Goal: Information Seeking & Learning: Learn about a topic

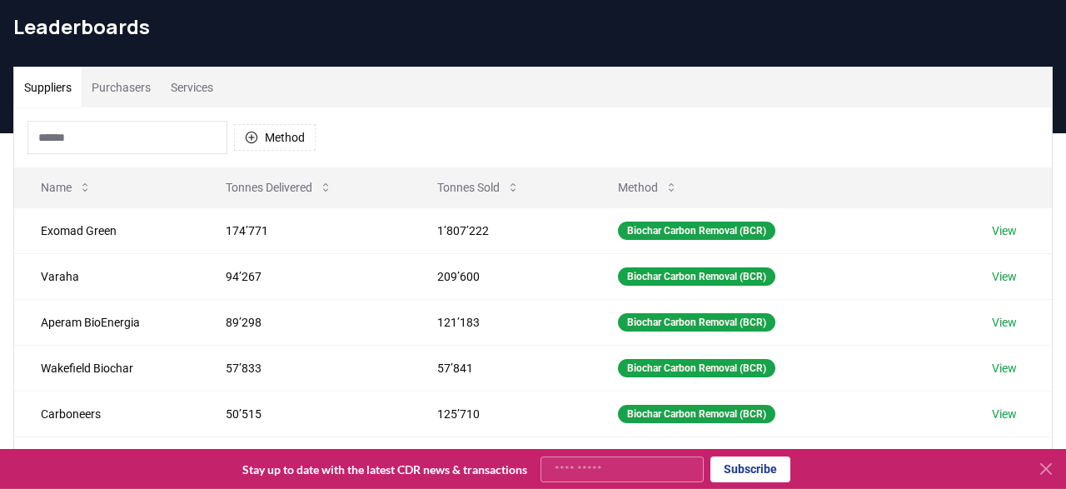
scroll to position [59, 0]
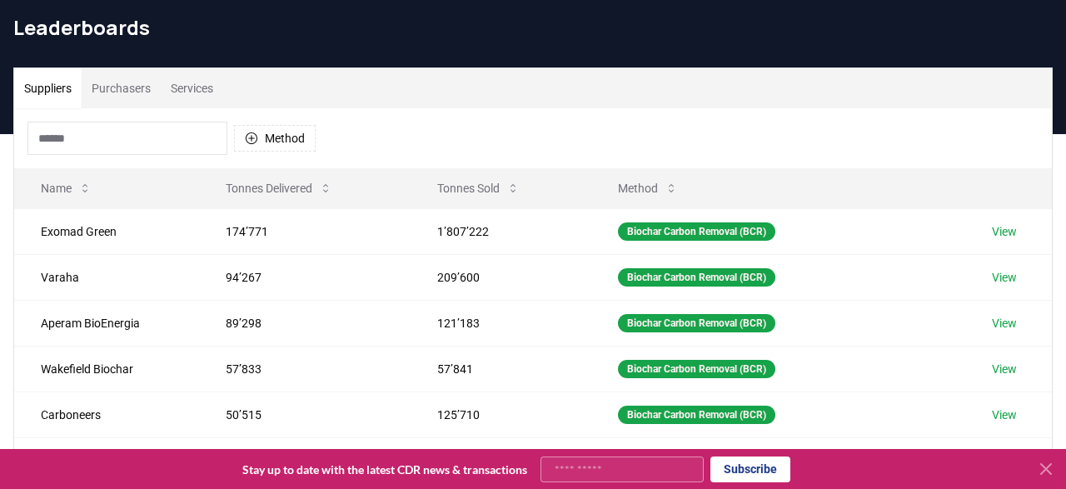
click at [1048, 474] on icon at bounding box center [1046, 469] width 20 height 20
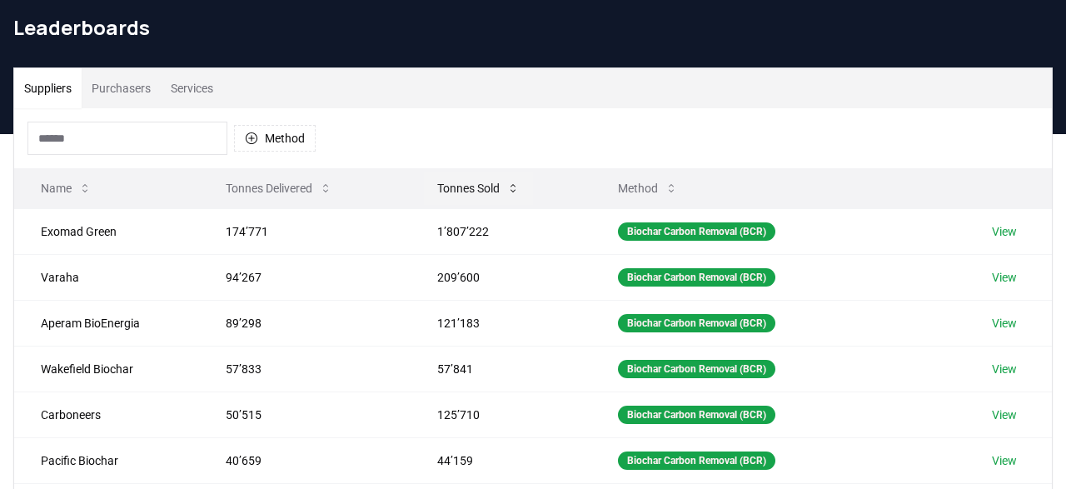
click at [479, 184] on button "Tonnes Sold" at bounding box center [478, 188] width 109 height 33
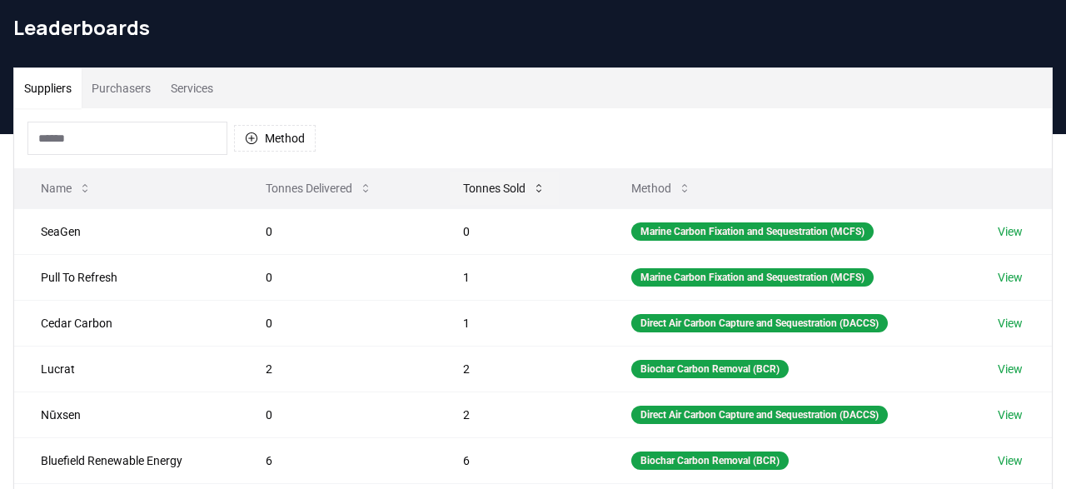
click at [479, 184] on button "Tonnes Sold" at bounding box center [504, 188] width 109 height 33
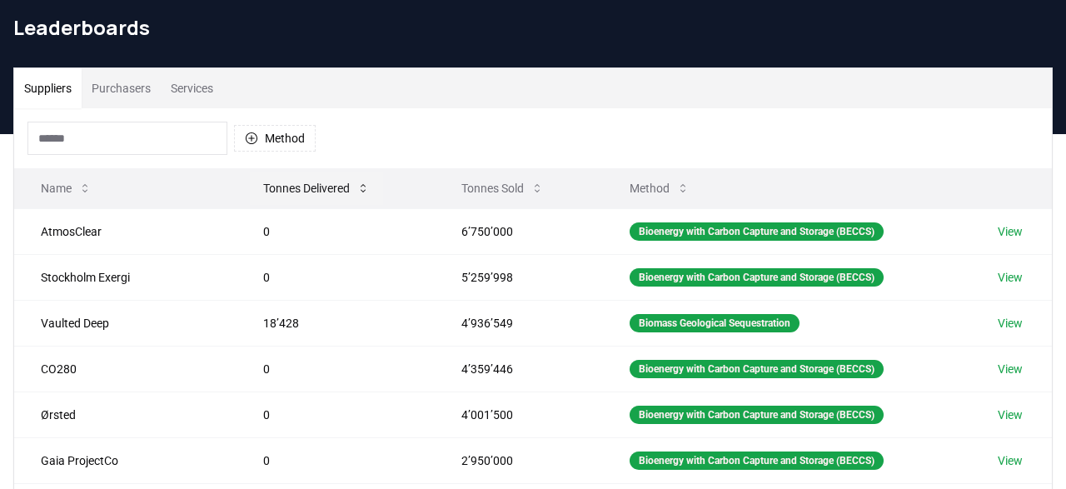
click at [250, 187] on button "Tonnes Delivered" at bounding box center [316, 188] width 133 height 33
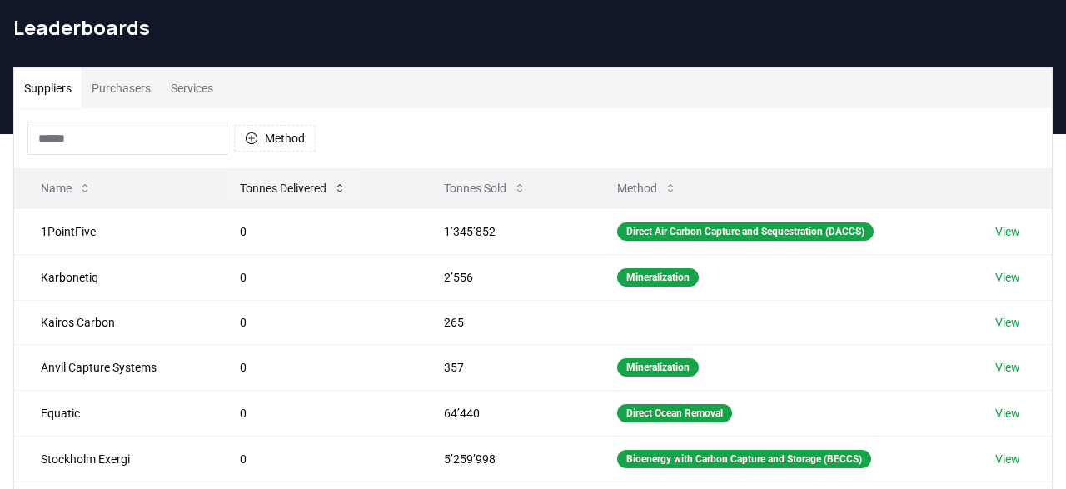
click at [237, 187] on button "Tonnes Delivered" at bounding box center [292, 188] width 133 height 33
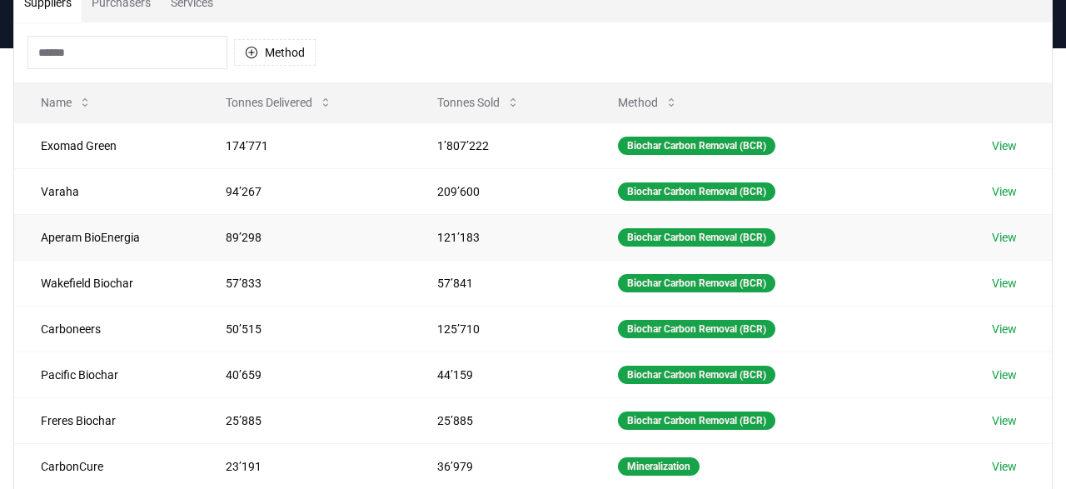
scroll to position [128, 0]
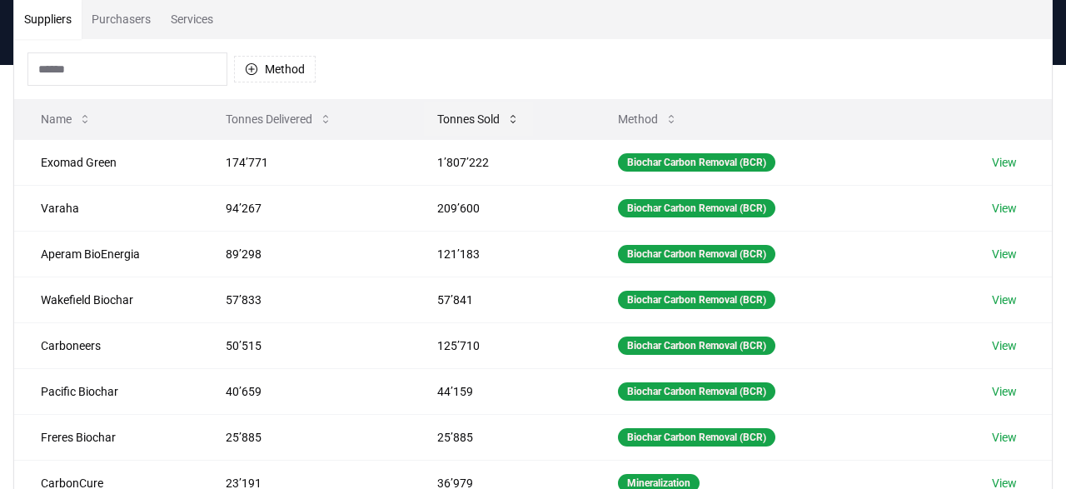
click at [452, 121] on button "Tonnes Sold" at bounding box center [478, 118] width 109 height 33
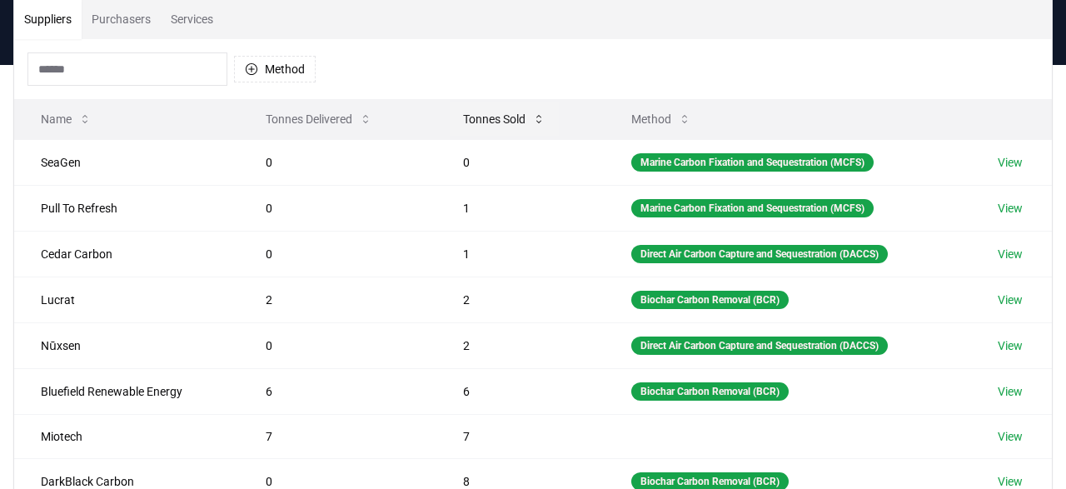
click at [452, 121] on button "Tonnes Sold" at bounding box center [504, 118] width 109 height 33
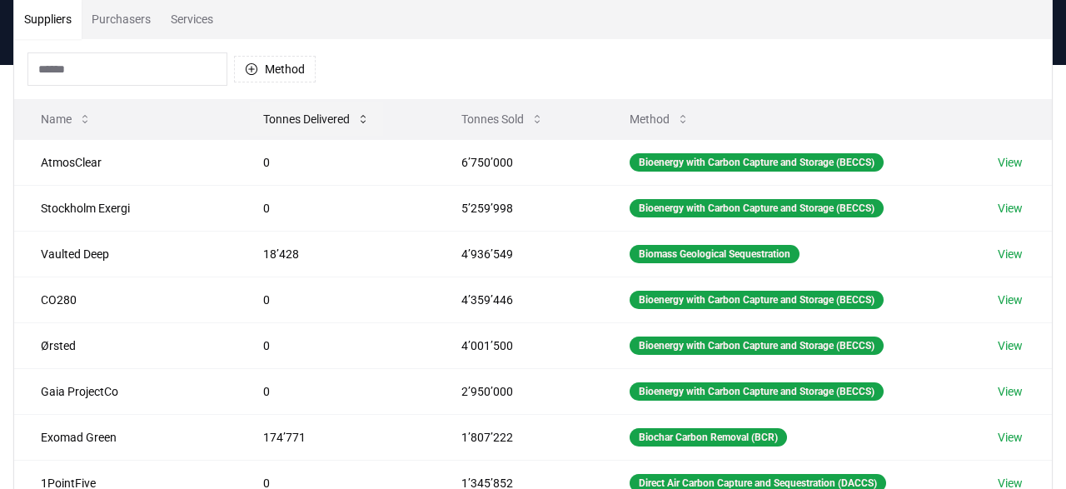
click at [250, 114] on button "Tonnes Delivered" at bounding box center [316, 118] width 133 height 33
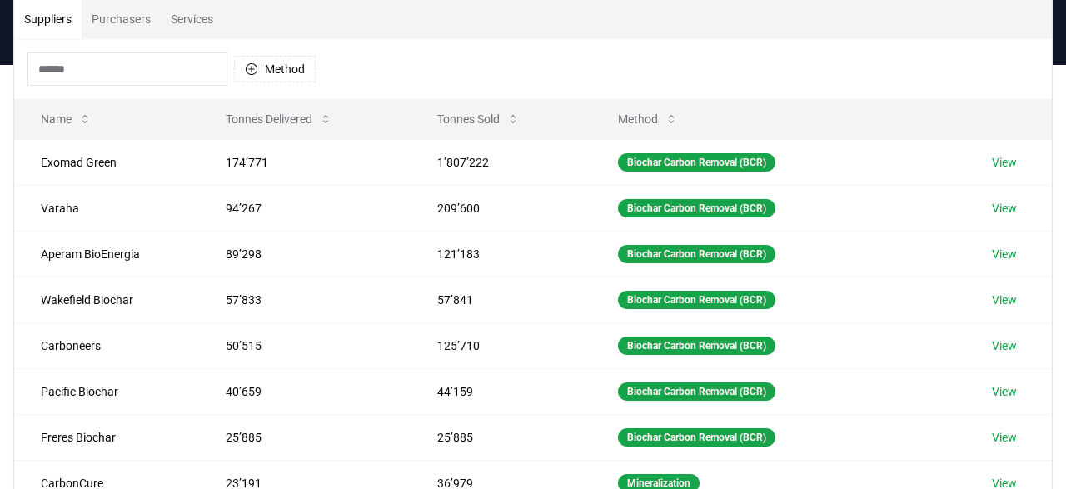
scroll to position [138, 0]
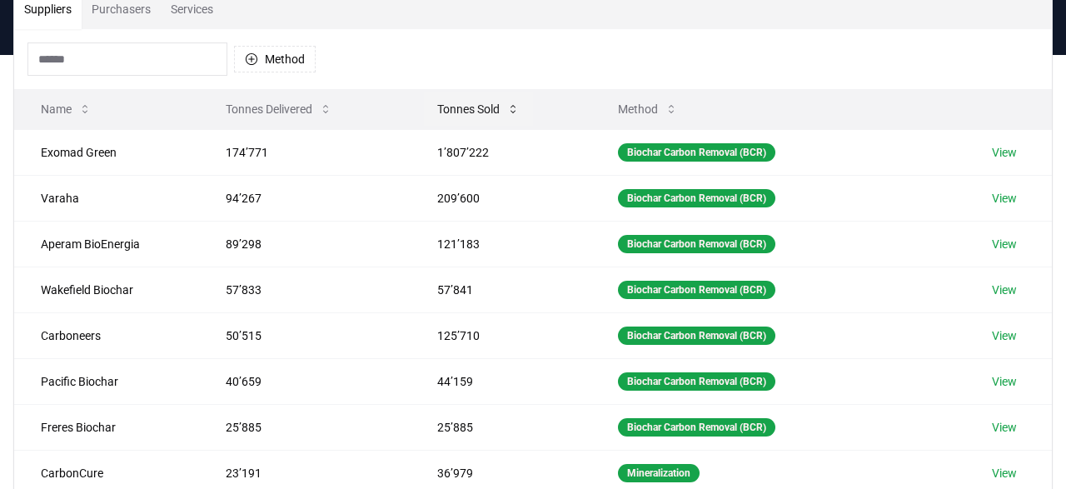
click at [464, 110] on button "Tonnes Sold" at bounding box center [478, 108] width 109 height 33
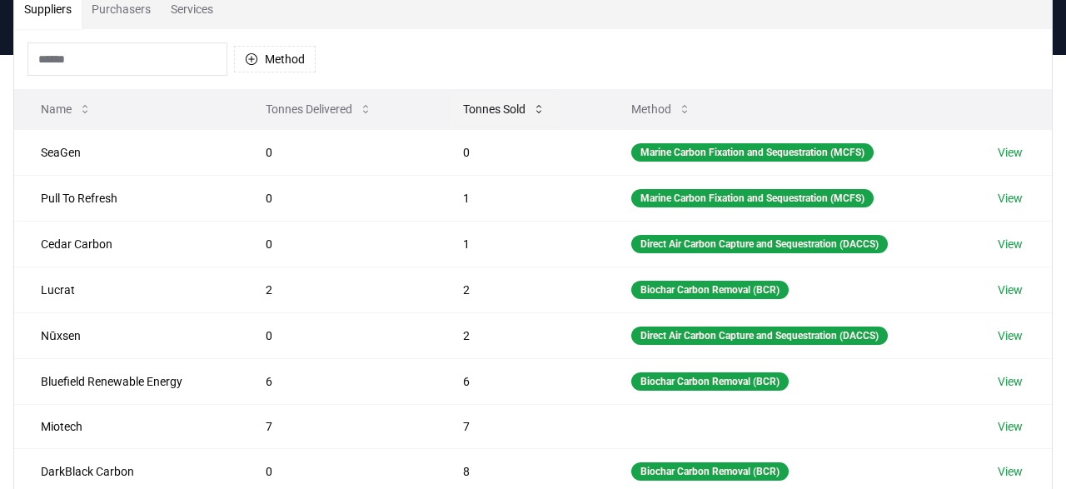
click at [464, 110] on button "Tonnes Sold" at bounding box center [504, 108] width 109 height 33
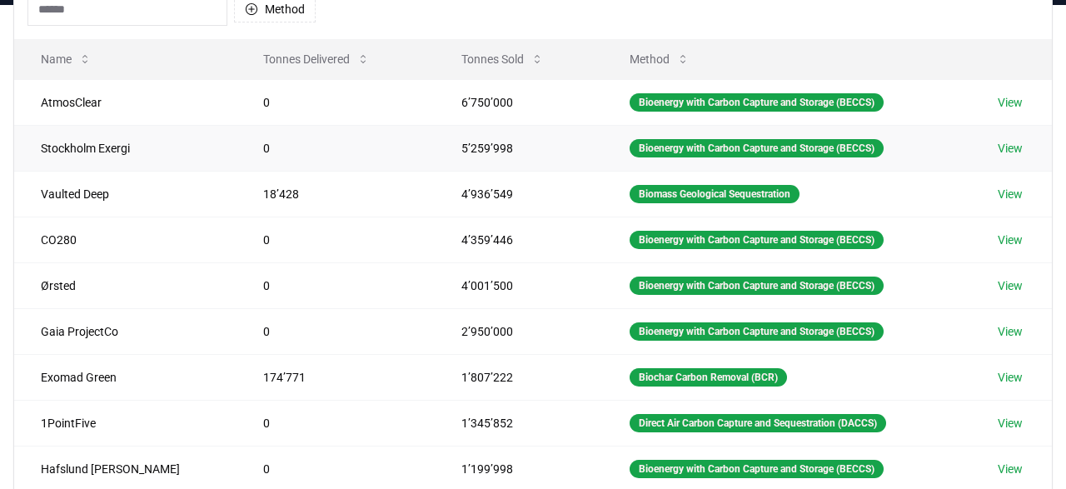
scroll to position [190, 0]
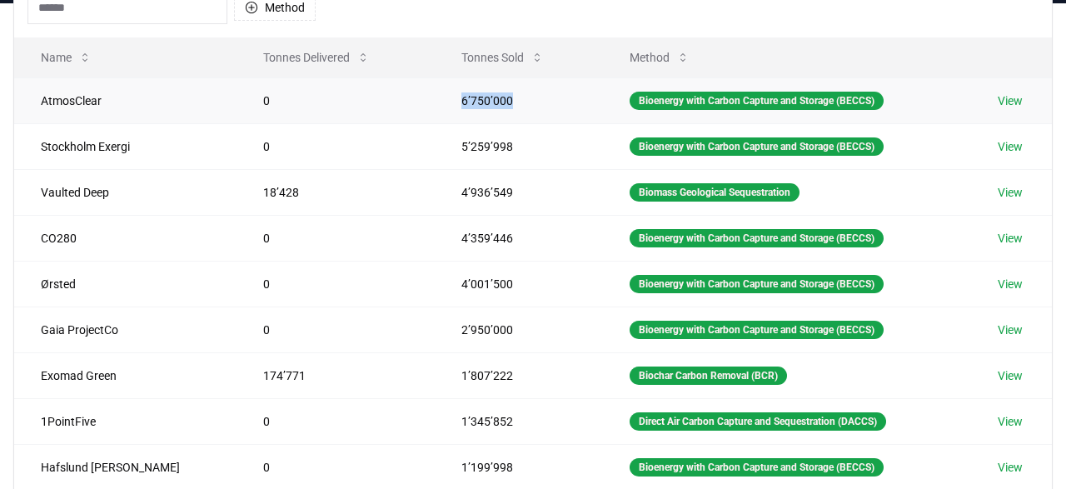
drag, startPoint x: 414, startPoint y: 99, endPoint x: 490, endPoint y: 97, distance: 75.8
click at [490, 97] on td "6’750’000" at bounding box center [519, 100] width 168 height 46
drag, startPoint x: 196, startPoint y: 99, endPoint x: 255, endPoint y: 97, distance: 59.1
click at [255, 97] on td "0" at bounding box center [335, 100] width 198 height 46
click at [267, 109] on td "0" at bounding box center [335, 100] width 198 height 46
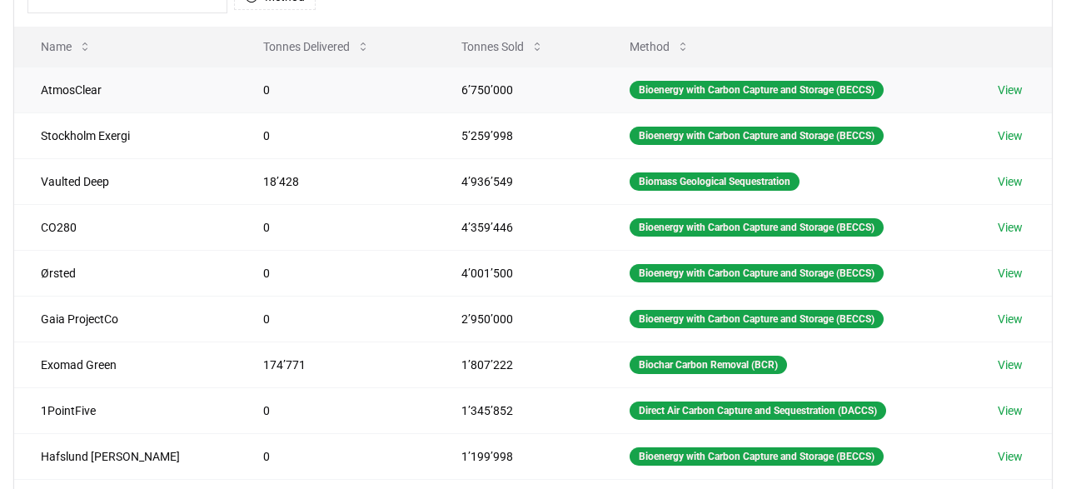
scroll to position [199, 0]
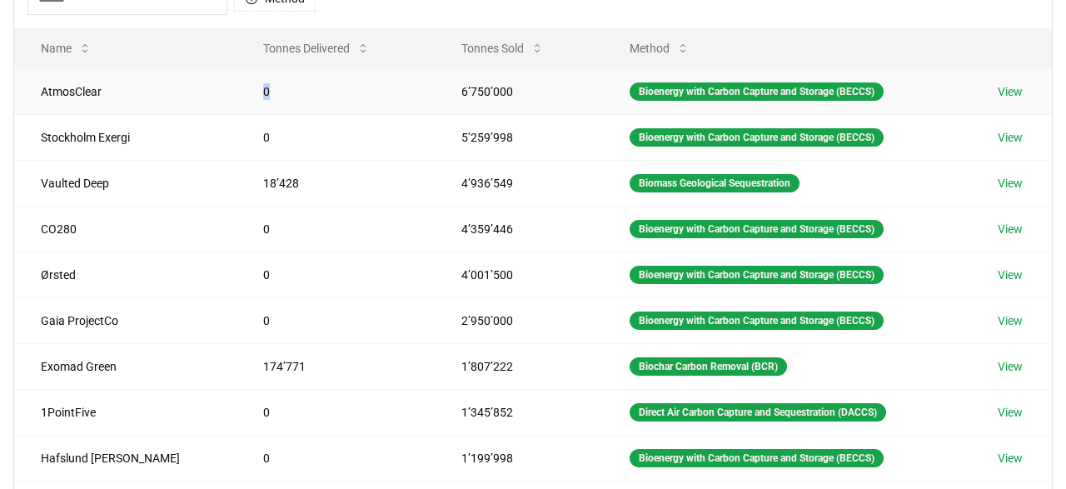
drag, startPoint x: 207, startPoint y: 88, endPoint x: 219, endPoint y: 88, distance: 11.7
click at [236, 88] on td "0" at bounding box center [335, 91] width 198 height 46
click at [326, 191] on td "18’428" at bounding box center [335, 183] width 198 height 46
drag, startPoint x: 413, startPoint y: 87, endPoint x: 505, endPoint y: 90, distance: 92.5
click at [505, 90] on td "6’750’000" at bounding box center [519, 91] width 168 height 46
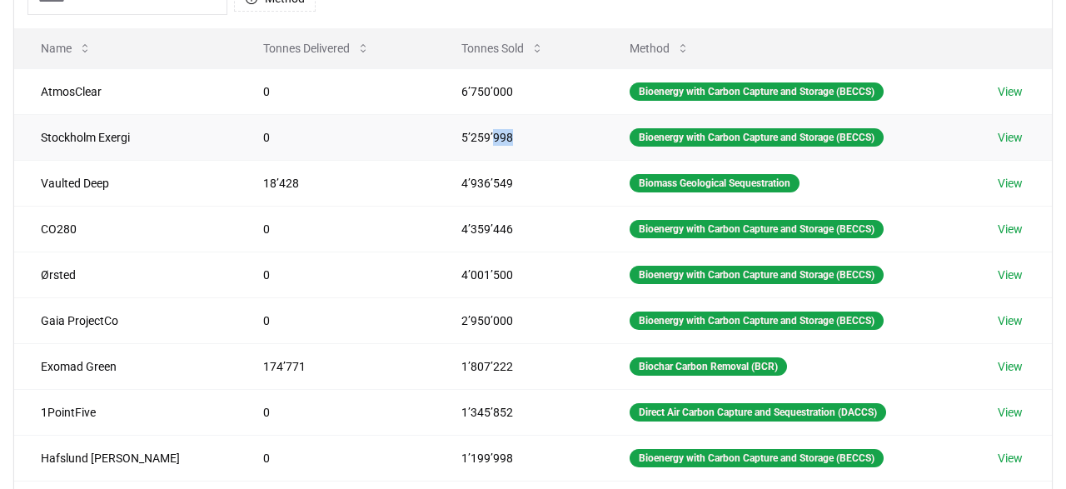
click at [493, 115] on td "5’259’998" at bounding box center [519, 137] width 168 height 46
click at [490, 102] on td "6’750’000" at bounding box center [519, 91] width 168 height 46
click at [1017, 92] on link "View" at bounding box center [1009, 91] width 25 height 17
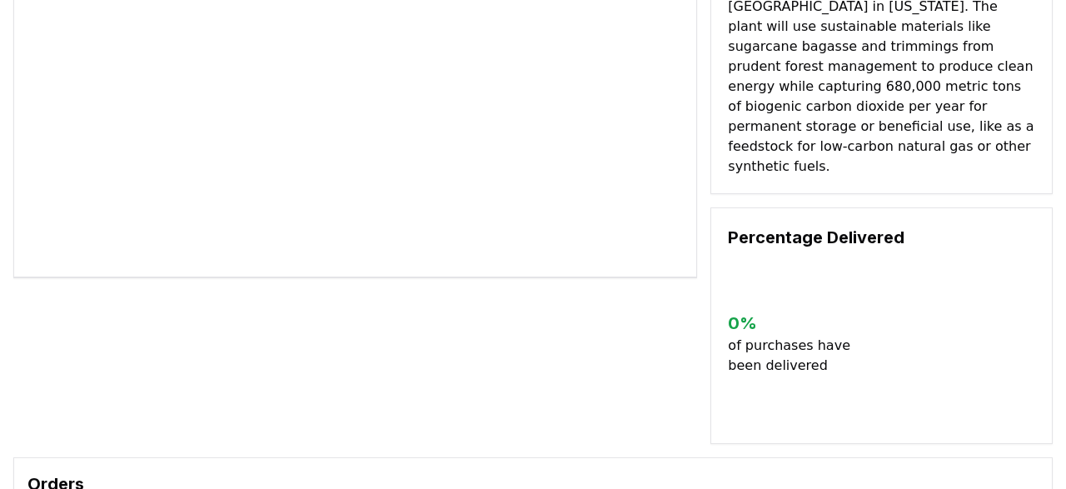
scroll to position [193, 0]
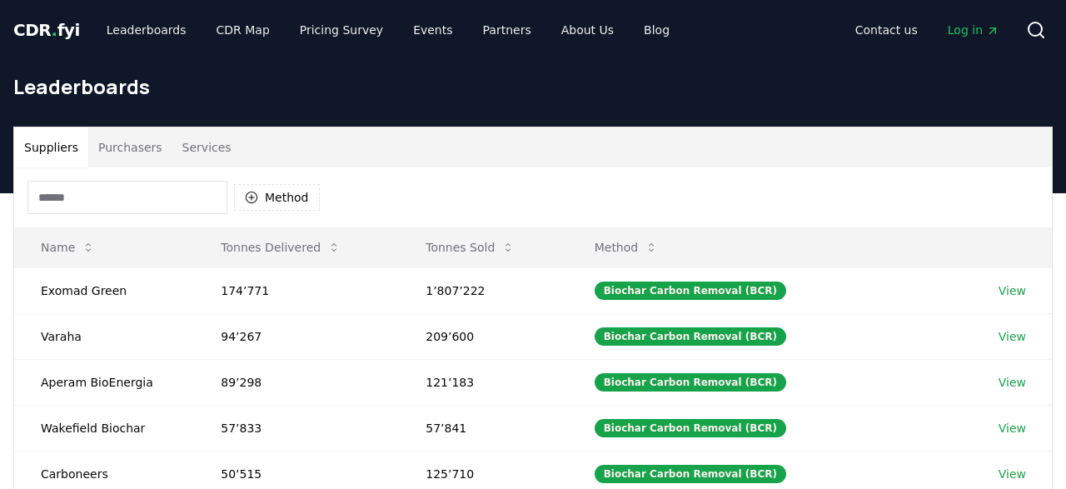
scroll to position [199, 0]
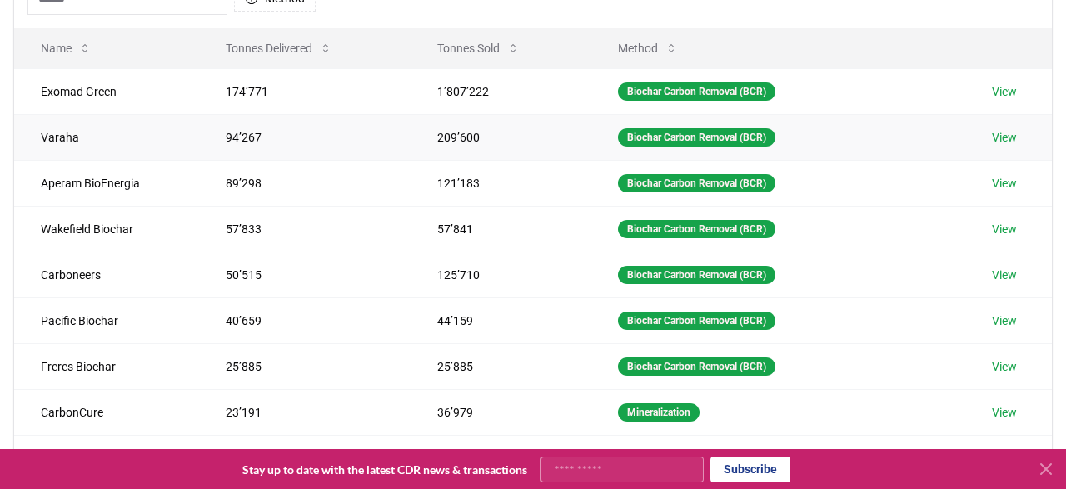
click at [360, 152] on td "94’267" at bounding box center [305, 137] width 212 height 46
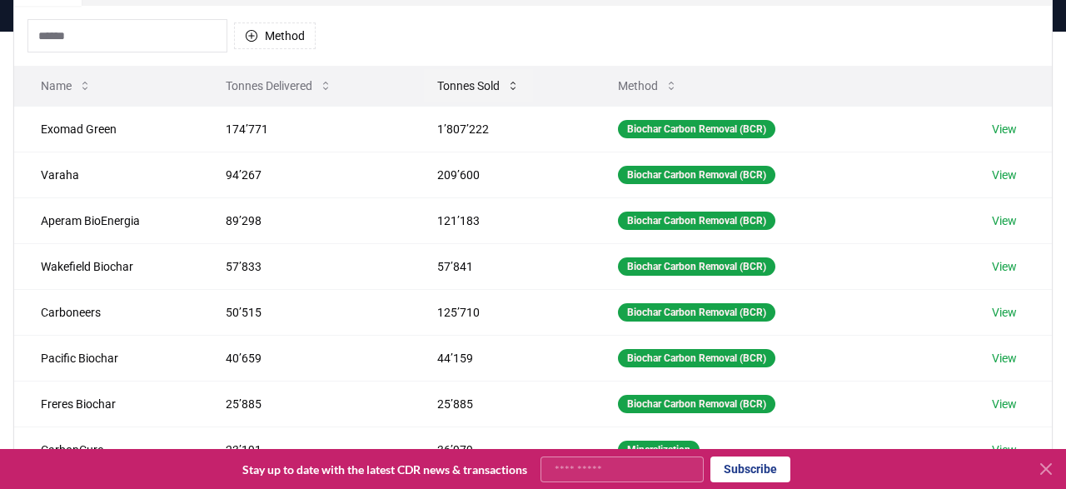
click at [447, 89] on button "Tonnes Sold" at bounding box center [478, 85] width 109 height 33
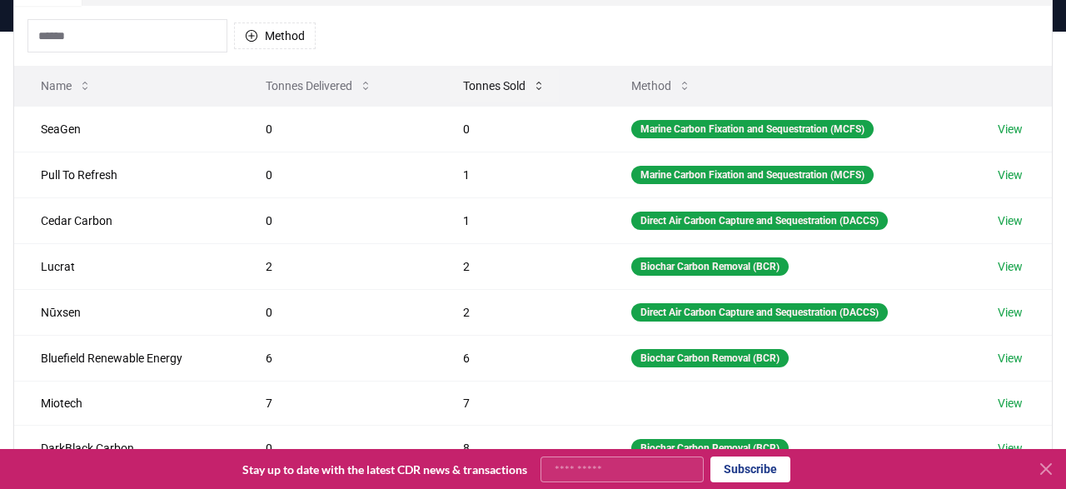
click at [450, 89] on button "Tonnes Sold" at bounding box center [504, 85] width 109 height 33
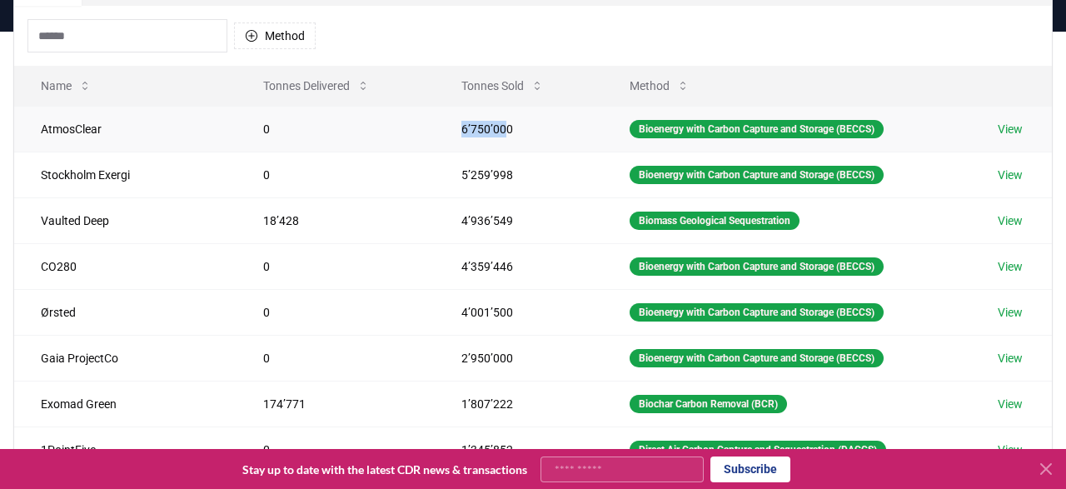
drag, startPoint x: 399, startPoint y: 128, endPoint x: 482, endPoint y: 128, distance: 83.3
click at [482, 128] on td "6’750’000" at bounding box center [519, 129] width 168 height 46
click at [522, 127] on td "6’750’000" at bounding box center [519, 129] width 168 height 46
click at [435, 181] on td "5’259’998" at bounding box center [519, 175] width 168 height 46
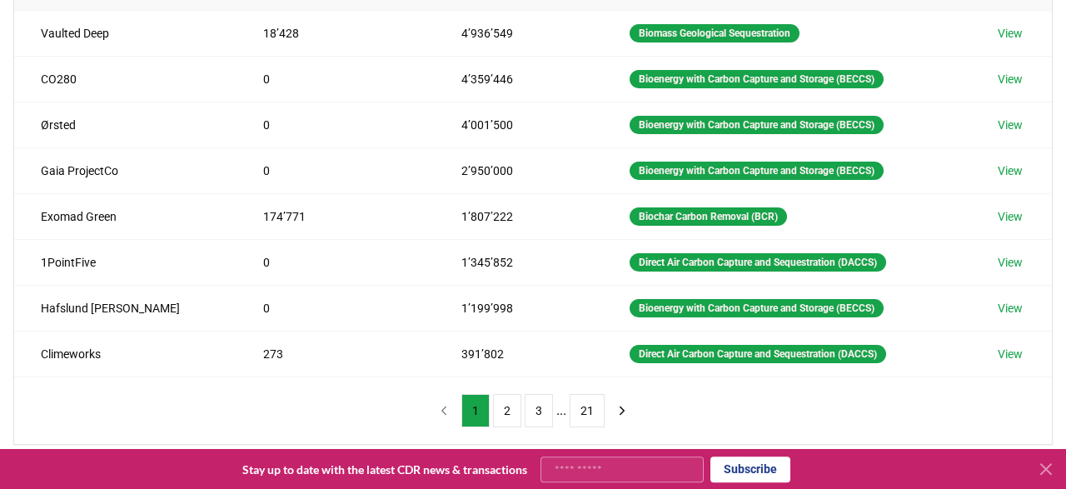
scroll to position [350, 0]
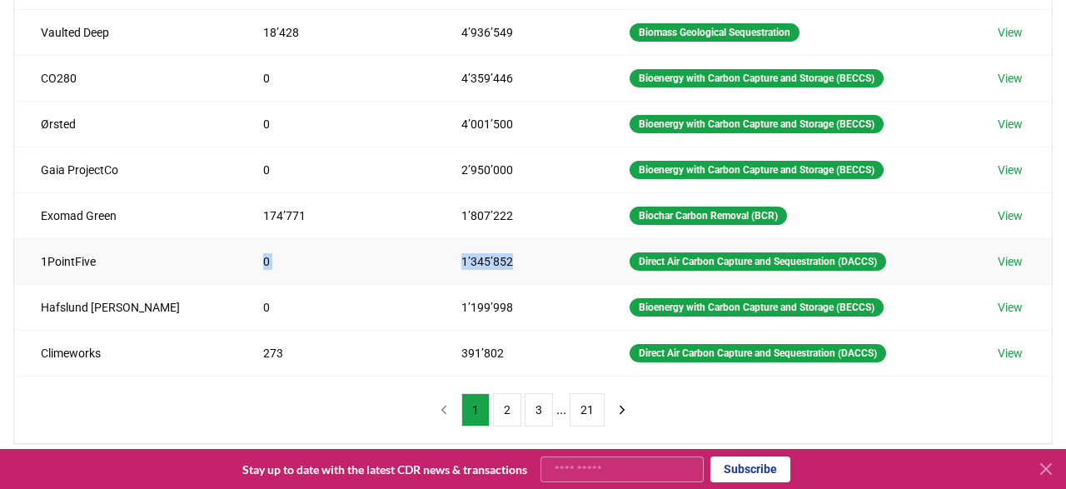
drag, startPoint x: 181, startPoint y: 259, endPoint x: 480, endPoint y: 256, distance: 299.7
click at [480, 256] on tr "1PointFive 0 1’345’852 Direct Air Carbon Capture and Sequestration (DACCS) View" at bounding box center [532, 261] width 1037 height 46
click at [480, 256] on td "1’345’852" at bounding box center [519, 261] width 168 height 46
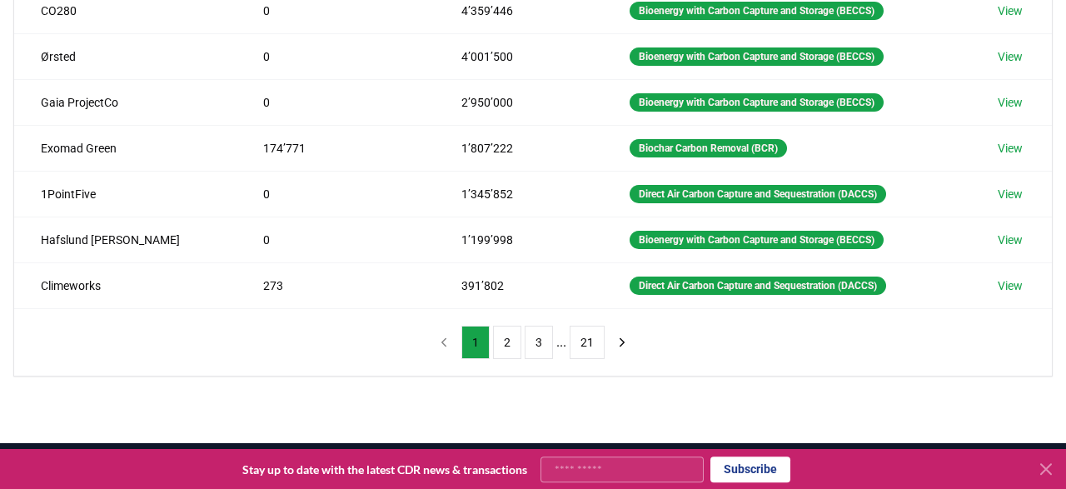
scroll to position [415, 0]
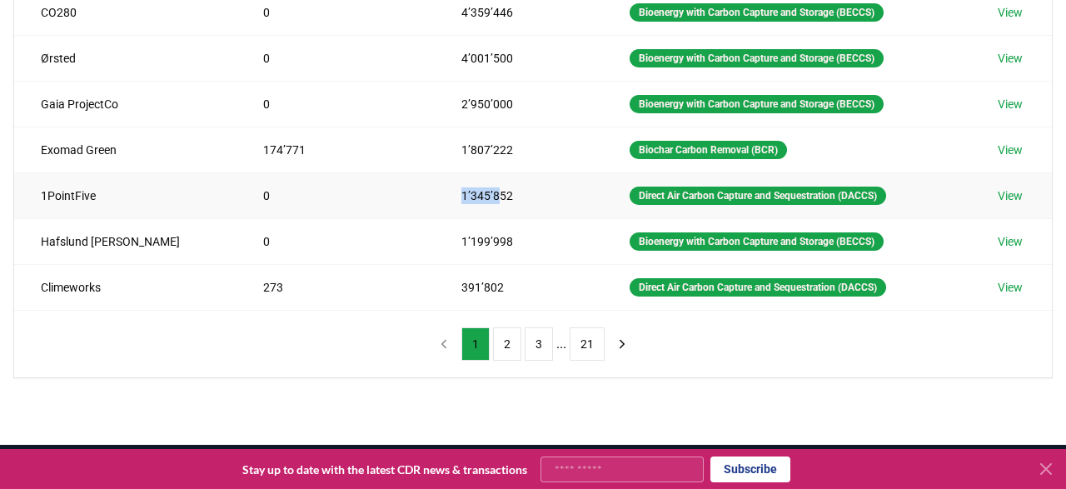
drag, startPoint x: 413, startPoint y: 185, endPoint x: 465, endPoint y: 186, distance: 52.5
click at [465, 186] on td "1’345’852" at bounding box center [519, 195] width 168 height 46
click at [478, 186] on td "1’345’852" at bounding box center [519, 195] width 168 height 46
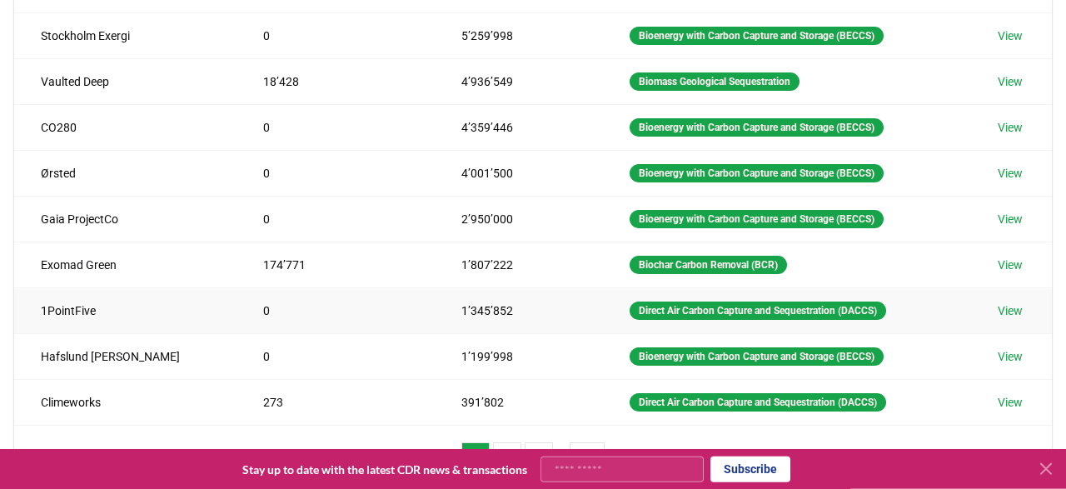
scroll to position [299, 0]
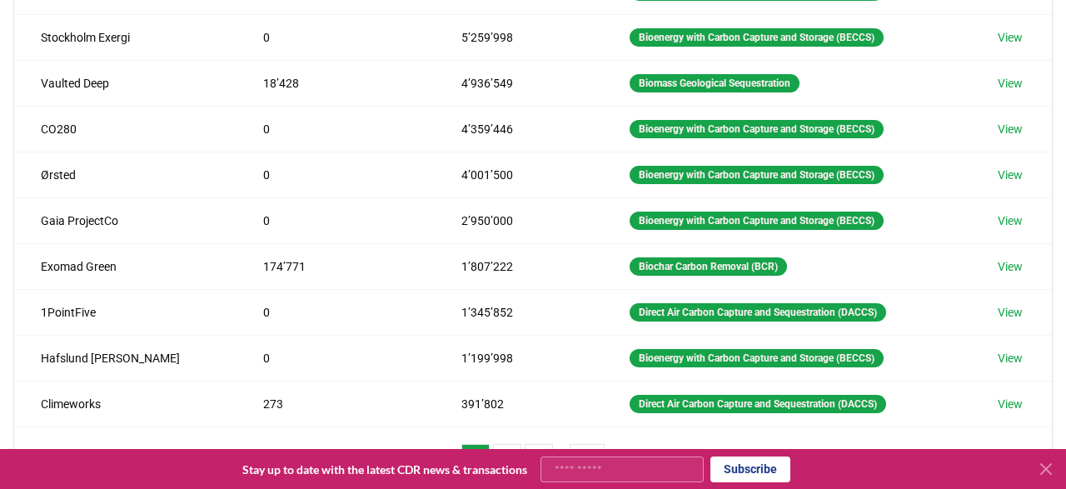
click at [1037, 464] on icon at bounding box center [1046, 469] width 20 height 20
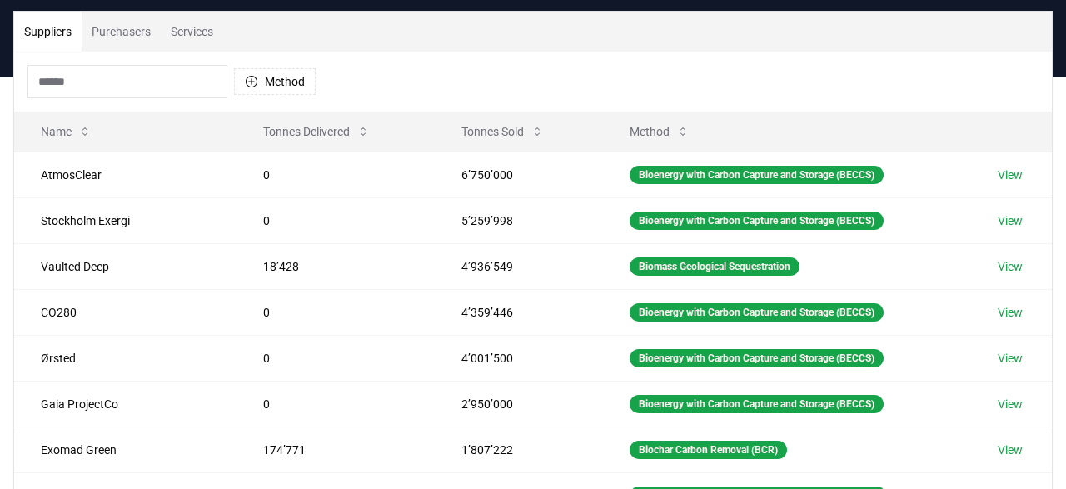
scroll to position [0, 0]
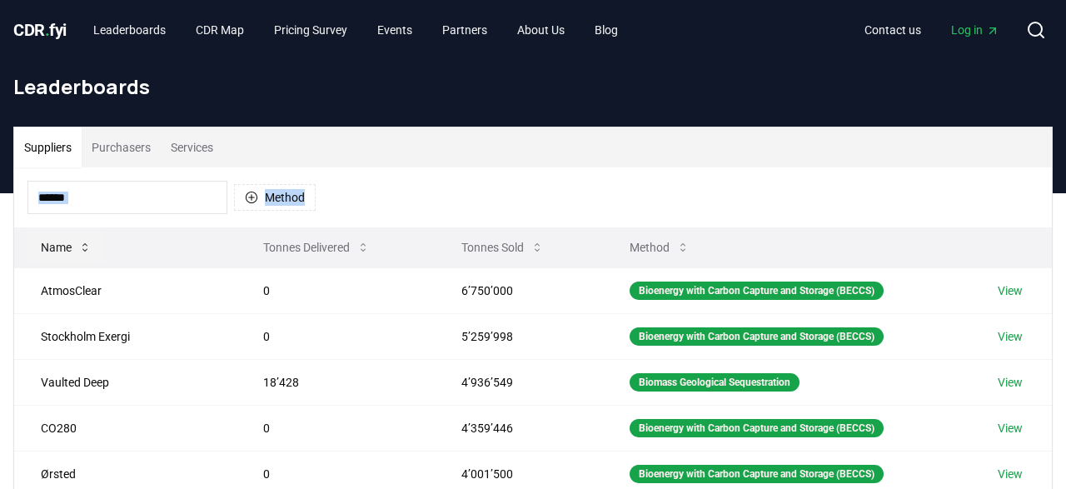
drag, startPoint x: 897, startPoint y: 400, endPoint x: 64, endPoint y: 243, distance: 847.1
click at [64, 242] on table "Name Tonnes Delivered Tonnes Sold Method AtmosClear 0 6’750’000 Bioenergy with …" at bounding box center [532, 476] width 1037 height 499
click at [32, 287] on td "AtmosClear" at bounding box center [125, 290] width 222 height 46
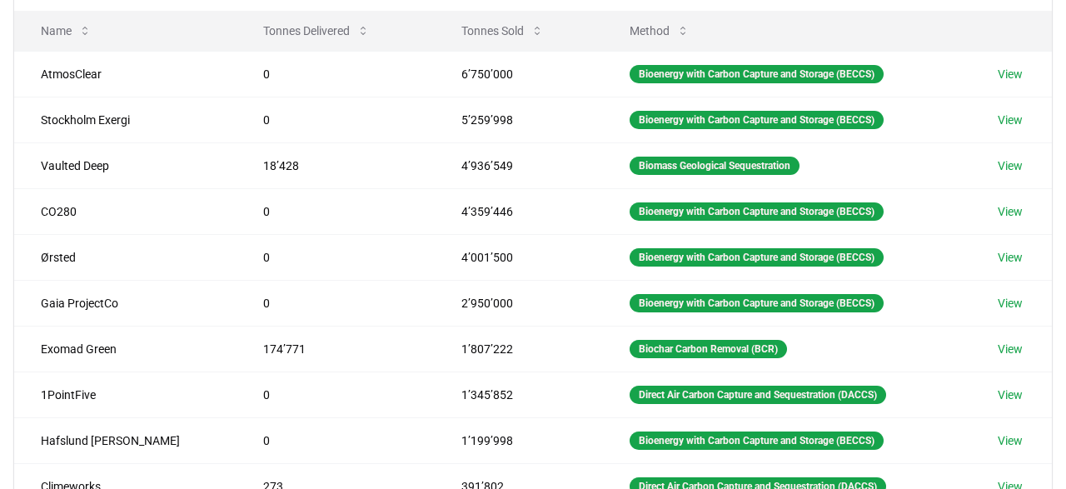
scroll to position [105, 0]
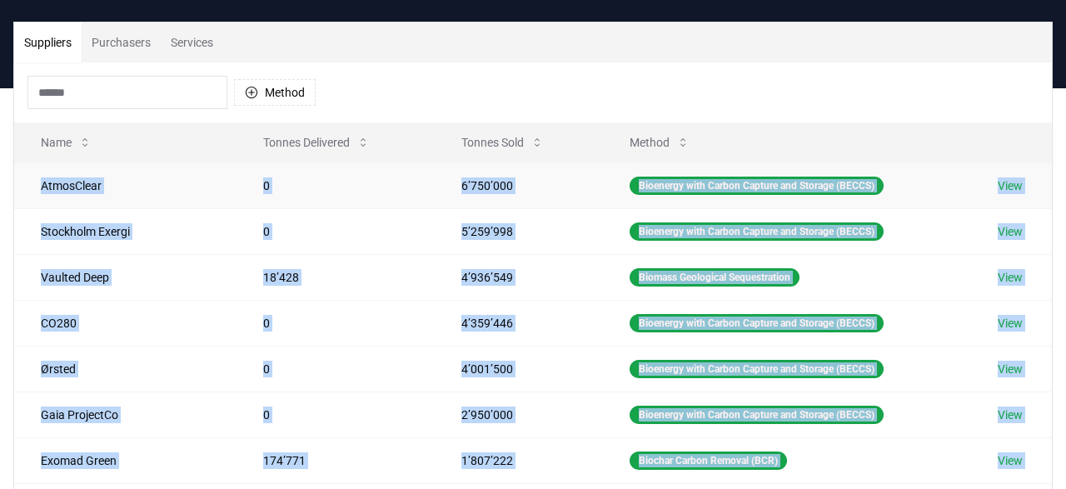
drag, startPoint x: 962, startPoint y: 426, endPoint x: 30, endPoint y: 177, distance: 964.3
click at [30, 177] on tbody "AtmosClear 0 6’750’000 Bioenergy with Carbon Capture and Storage (BECCS) View […" at bounding box center [532, 391] width 1037 height 458
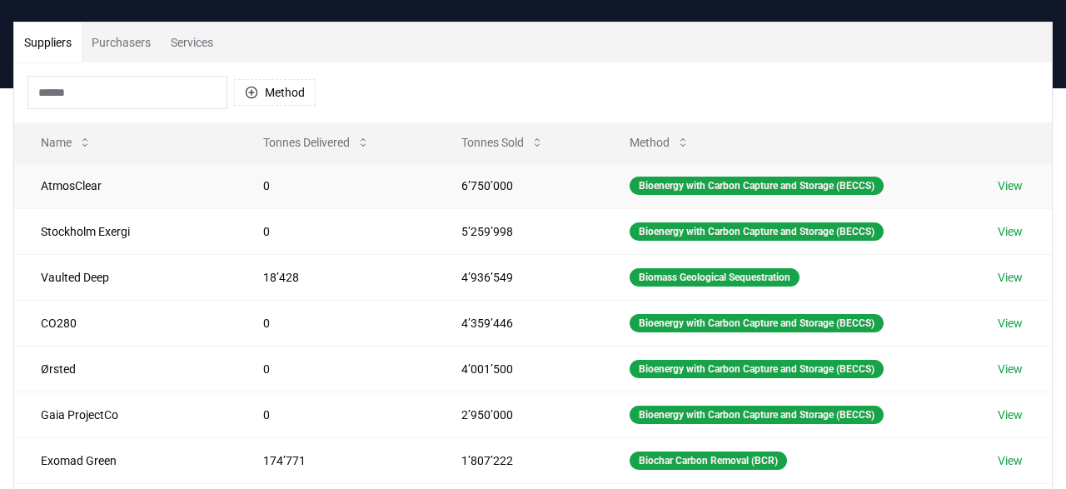
click at [30, 177] on td "AtmosClear" at bounding box center [125, 185] width 222 height 46
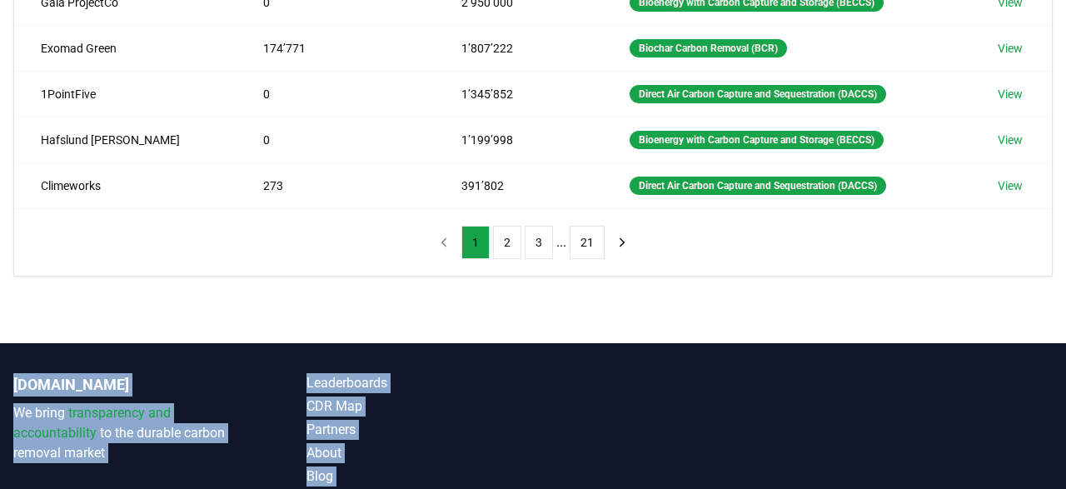
scroll to position [604, 0]
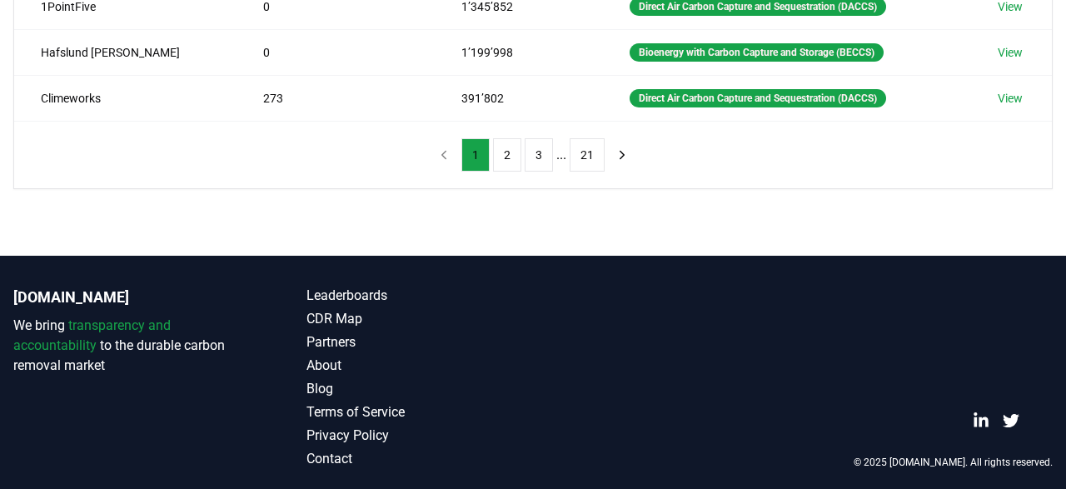
drag, startPoint x: 30, startPoint y: 177, endPoint x: 932, endPoint y: 132, distance: 903.6
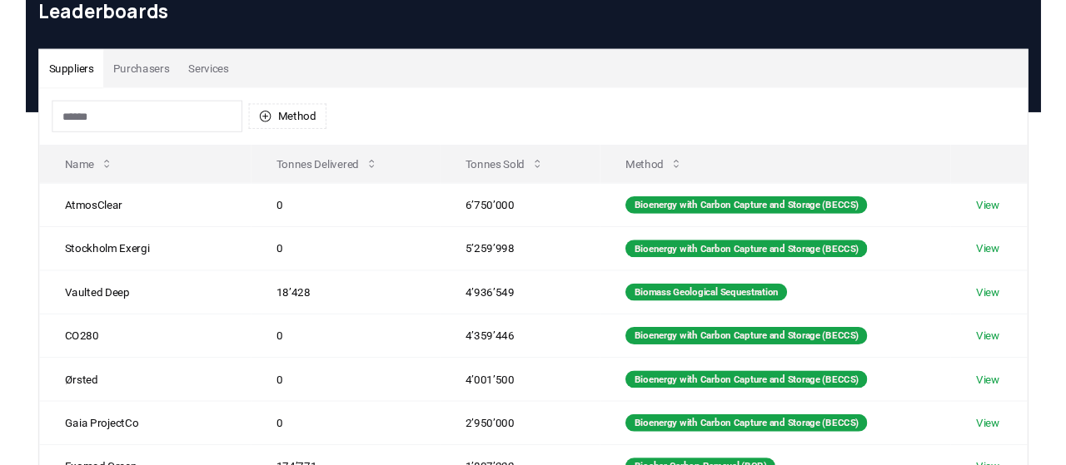
scroll to position [104, 0]
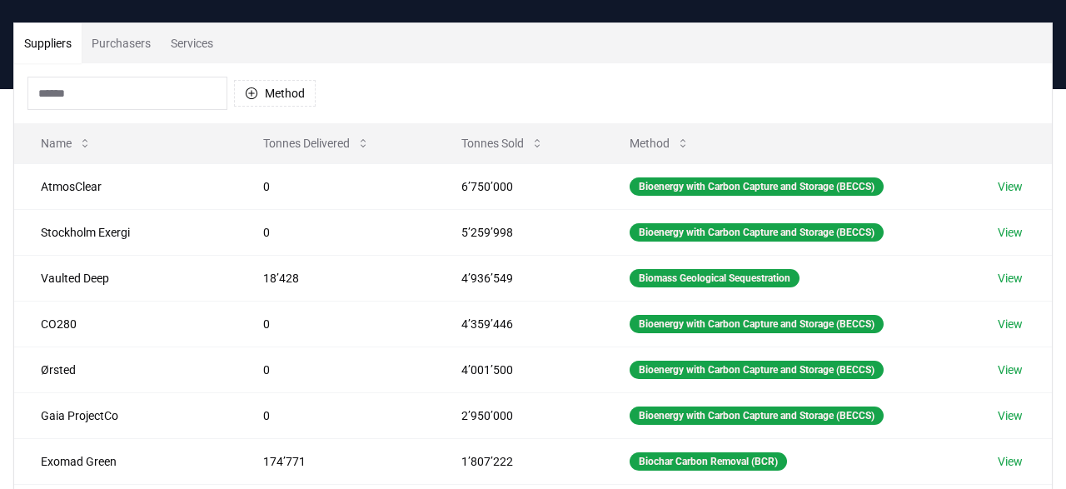
click at [678, 82] on div "Method" at bounding box center [532, 93] width 1037 height 60
